Goal: Navigation & Orientation: Find specific page/section

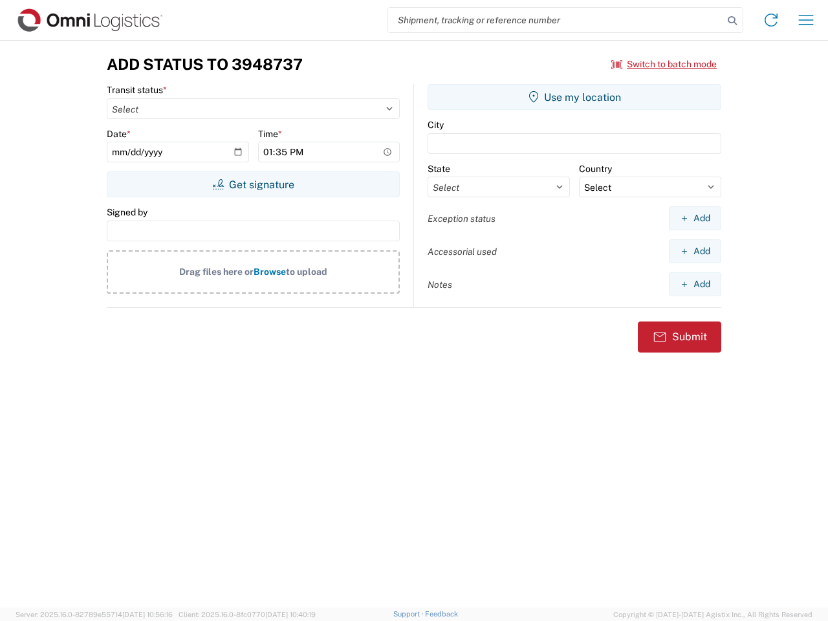
click at [556, 20] on input "search" at bounding box center [555, 20] width 335 height 25
click at [733, 21] on icon at bounding box center [733, 21] width 18 height 18
click at [772, 20] on icon at bounding box center [771, 20] width 21 height 21
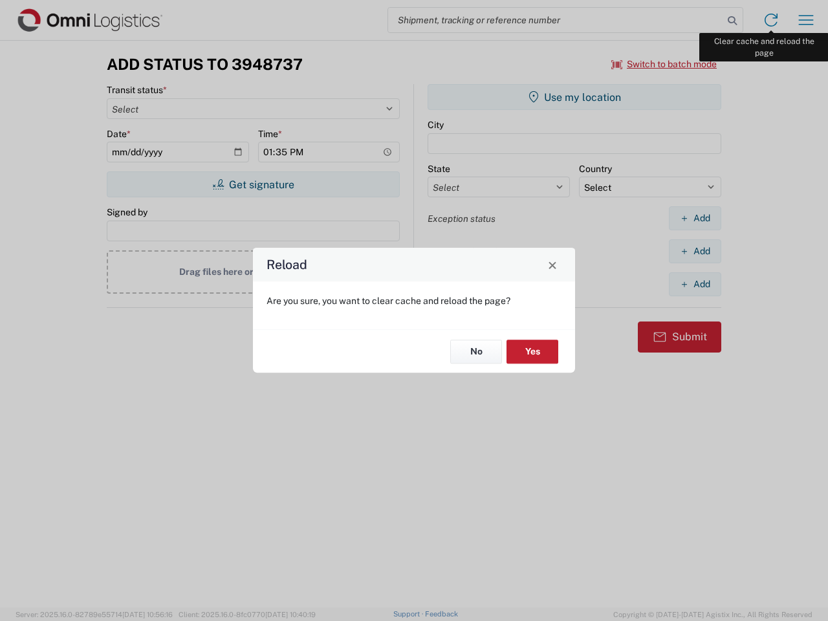
click at [806, 20] on div "Reload Are you sure, you want to clear cache and reload the page? No Yes" at bounding box center [414, 310] width 828 height 621
click at [665, 64] on div "Reload Are you sure, you want to clear cache and reload the page? No Yes" at bounding box center [414, 310] width 828 height 621
click at [253, 184] on div "Reload Are you sure, you want to clear cache and reload the page? No Yes" at bounding box center [414, 310] width 828 height 621
click at [575, 97] on div "Reload Are you sure, you want to clear cache and reload the page? No Yes" at bounding box center [414, 310] width 828 height 621
click at [695, 218] on div "Reload Are you sure, you want to clear cache and reload the page? No Yes" at bounding box center [414, 310] width 828 height 621
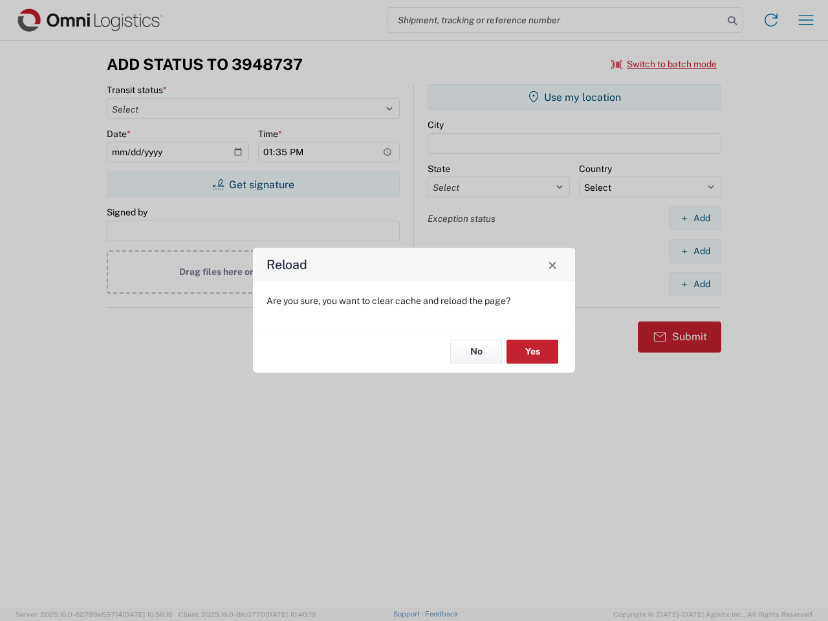
click at [695, 251] on div "Reload Are you sure, you want to clear cache and reload the page? No Yes" at bounding box center [414, 310] width 828 height 621
click at [695, 284] on div "Reload Are you sure, you want to clear cache and reload the page? No Yes" at bounding box center [414, 310] width 828 height 621
